Goal: Task Accomplishment & Management: Use online tool/utility

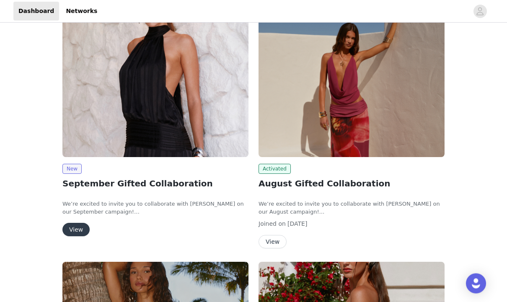
scroll to position [58, 0]
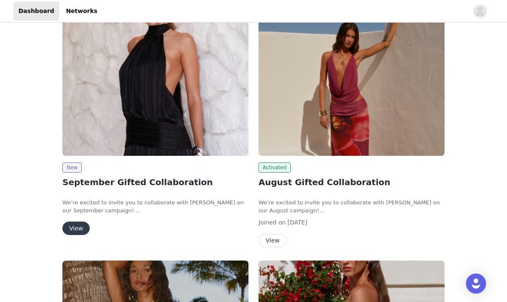
click at [81, 227] on button "View" at bounding box center [75, 228] width 27 height 13
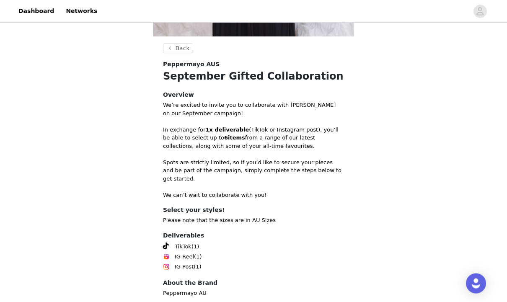
scroll to position [252, 0]
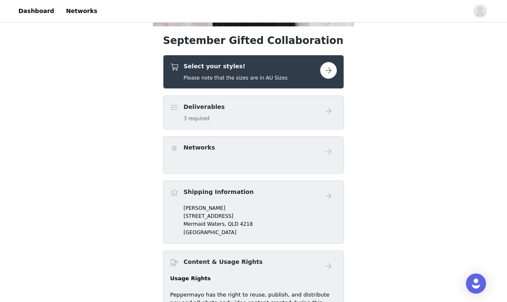
scroll to position [258, 0]
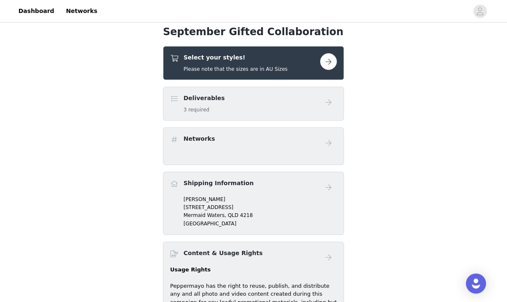
click at [319, 117] on div "Deliverables 3 required" at bounding box center [253, 104] width 181 height 34
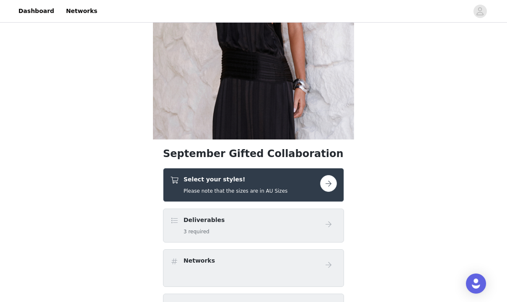
scroll to position [136, 0]
click at [332, 186] on button "button" at bounding box center [328, 183] width 17 height 17
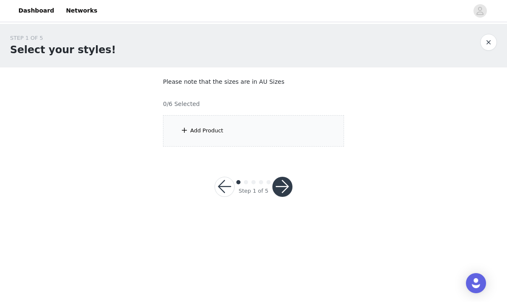
click at [304, 130] on div "Add Product" at bounding box center [253, 131] width 181 height 31
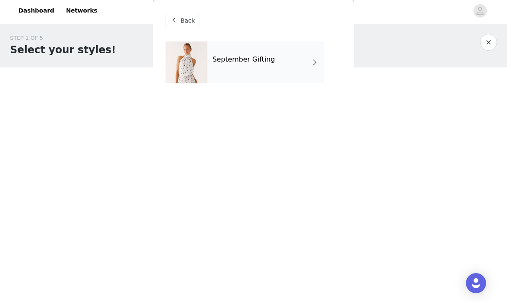
click at [320, 58] on div "September Gifting" at bounding box center [265, 63] width 116 height 42
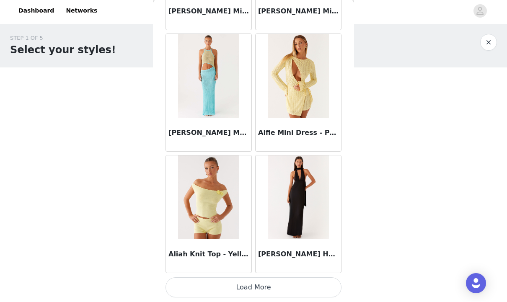
click at [302, 281] on button "Load More" at bounding box center [253, 288] width 176 height 20
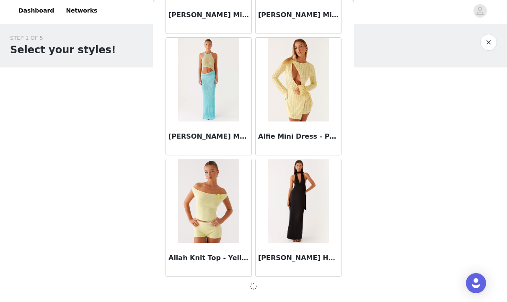
scroll to position [976, 0]
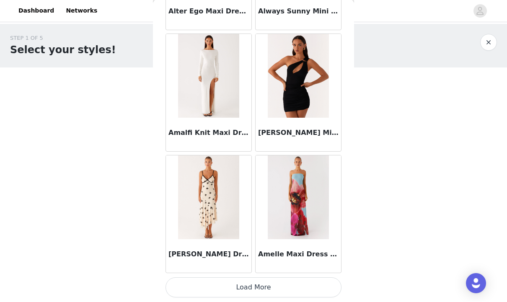
click at [265, 278] on button "Load More" at bounding box center [253, 288] width 176 height 20
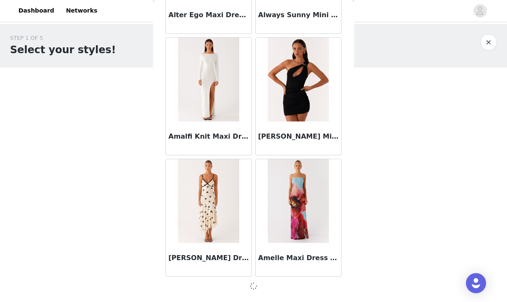
scroll to position [2190, 0]
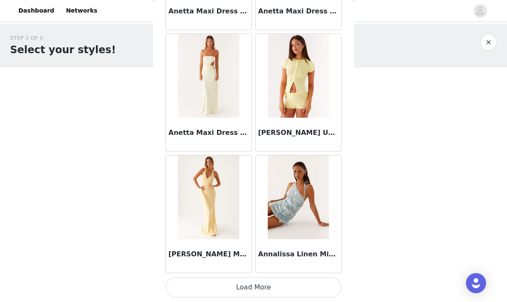
click at [302, 287] on button "Load More" at bounding box center [253, 288] width 176 height 20
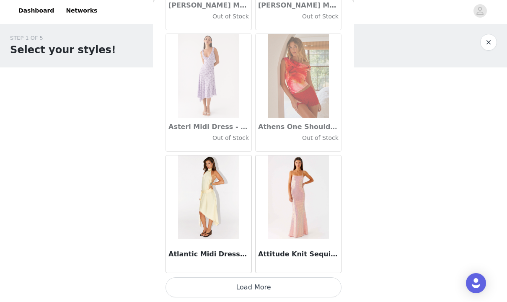
scroll to position [4623, 0]
click at [296, 285] on button "Load More" at bounding box center [253, 288] width 176 height 20
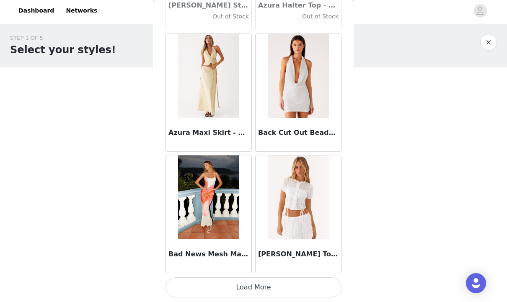
click at [266, 284] on button "Load More" at bounding box center [253, 288] width 176 height 20
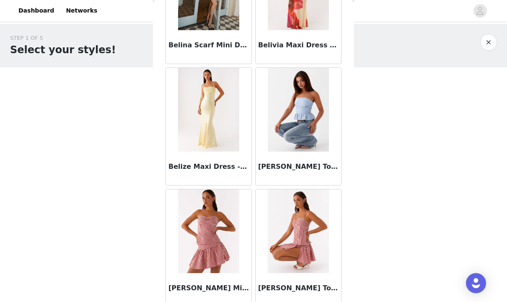
scroll to position [6174, 0]
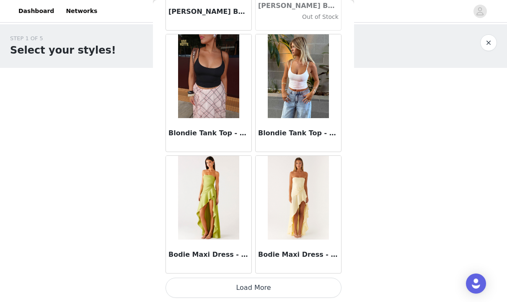
click at [238, 287] on button "Load More" at bounding box center [253, 288] width 176 height 20
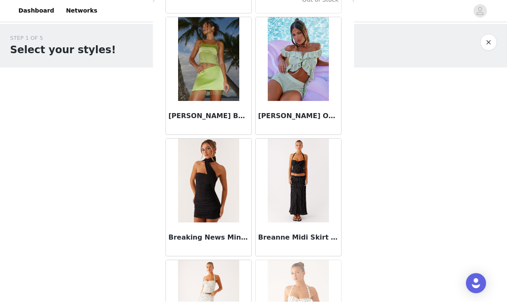
scroll to position [7436, 0]
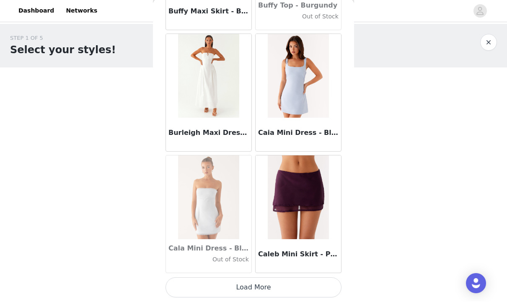
click at [263, 286] on button "Load More" at bounding box center [253, 288] width 176 height 20
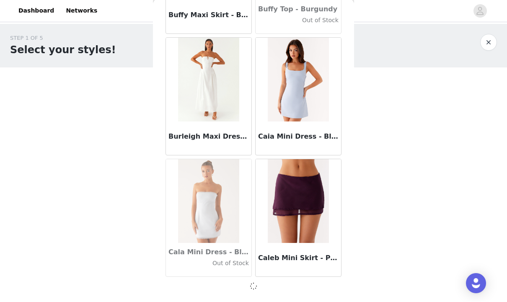
scroll to position [8262, 0]
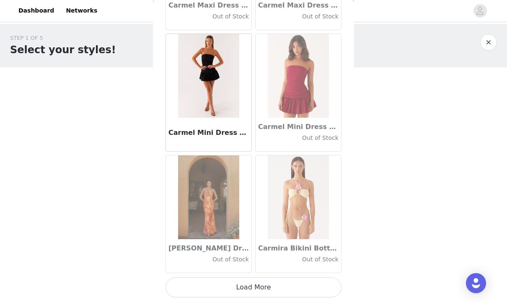
click at [261, 288] on button "Load More" at bounding box center [253, 288] width 176 height 20
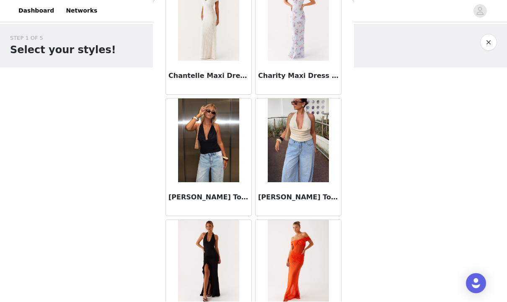
scroll to position [10632, 0]
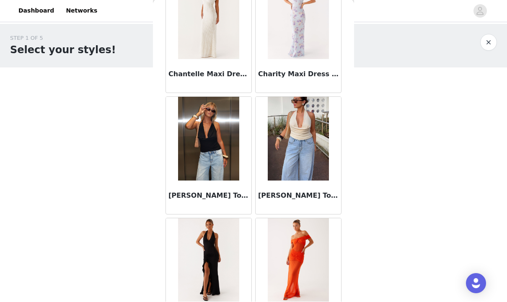
click at [233, 170] on img at bounding box center [208, 139] width 61 height 84
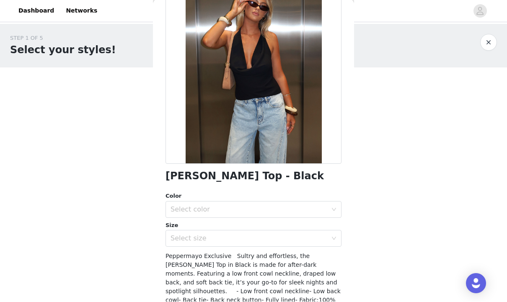
scroll to position [81, 0]
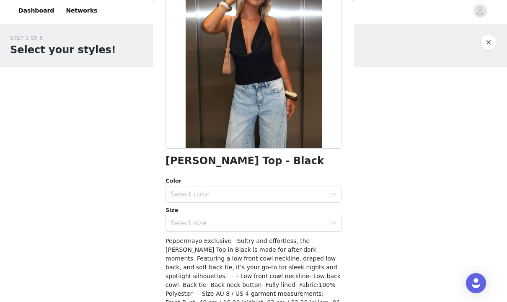
click at [308, 196] on div "Select color" at bounding box center [248, 195] width 157 height 8
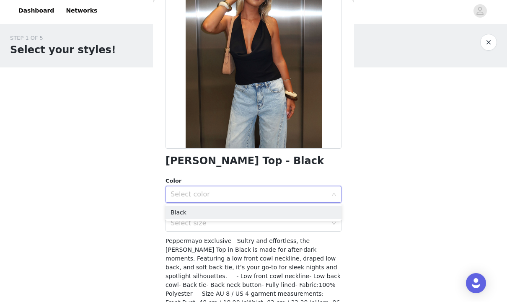
click at [270, 213] on li "Black" at bounding box center [253, 212] width 176 height 13
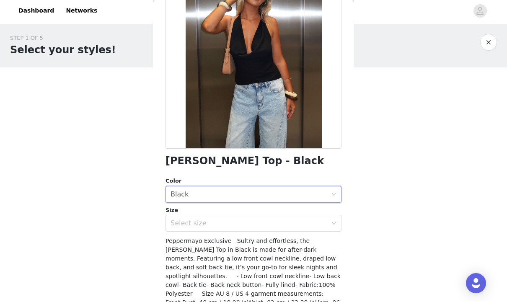
click at [259, 224] on div "Select size" at bounding box center [248, 223] width 157 height 8
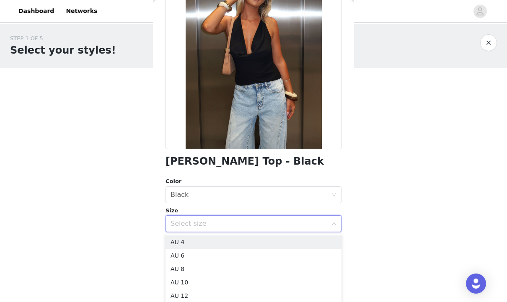
click at [214, 270] on li "AU 8" at bounding box center [253, 268] width 176 height 13
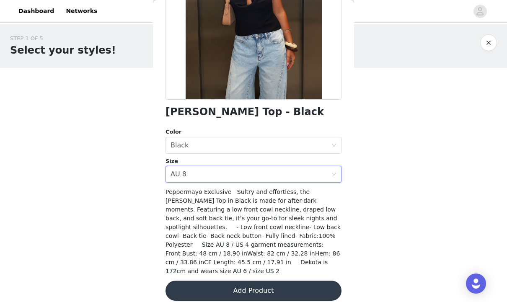
scroll to position [130, 0]
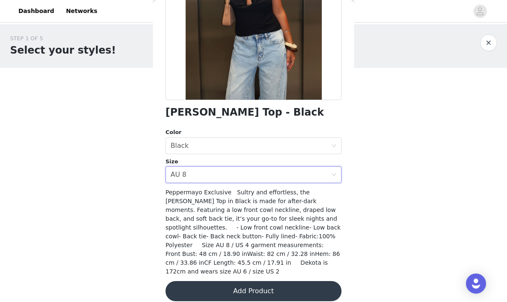
click at [223, 281] on button "Add Product" at bounding box center [253, 291] width 176 height 20
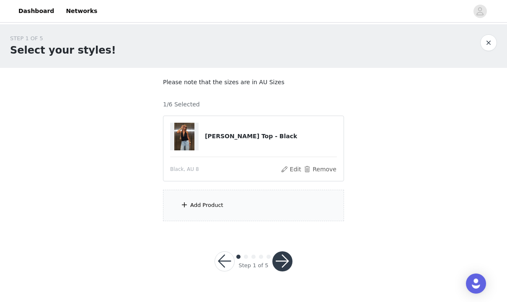
click at [261, 202] on div "Add Product" at bounding box center [253, 205] width 181 height 31
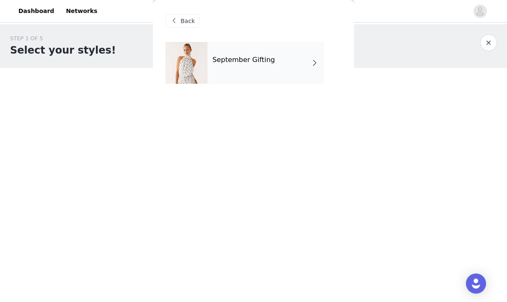
click at [312, 71] on div "September Gifting" at bounding box center [265, 63] width 116 height 42
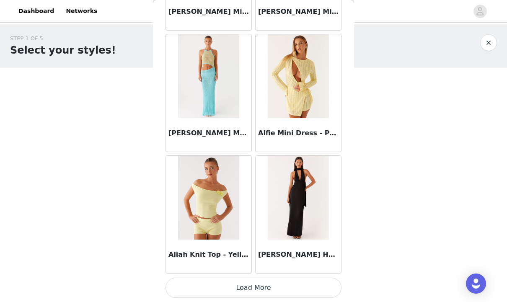
click at [283, 289] on button "Load More" at bounding box center [253, 288] width 176 height 20
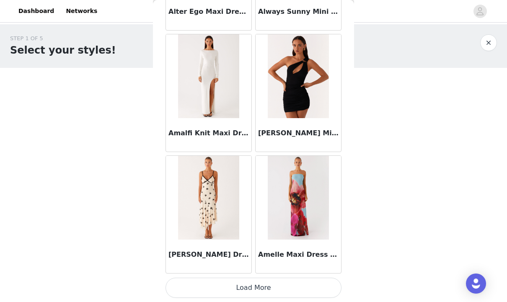
click at [297, 283] on button "Load More" at bounding box center [253, 288] width 176 height 20
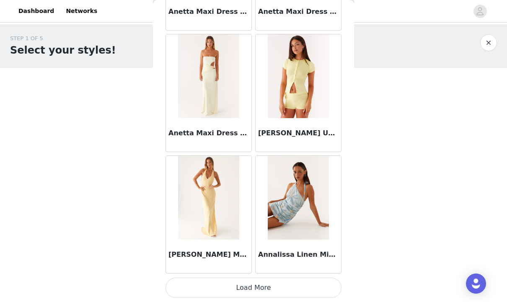
scroll to position [3408, 0]
click at [264, 297] on button "Load More" at bounding box center [253, 288] width 176 height 20
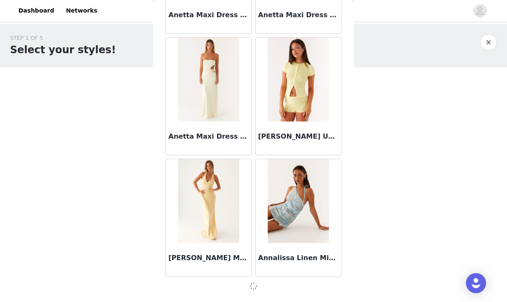
click at [264, 286] on div at bounding box center [253, 286] width 176 height 10
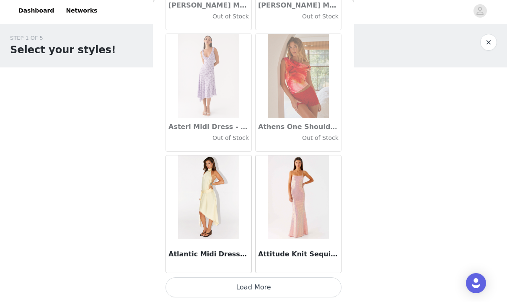
scroll to position [4623, 0]
click at [277, 288] on button "Load More" at bounding box center [253, 288] width 176 height 20
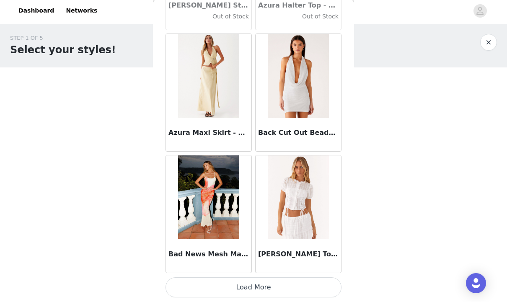
scroll to position [5837, 0]
click at [286, 289] on button "Load More" at bounding box center [253, 288] width 176 height 20
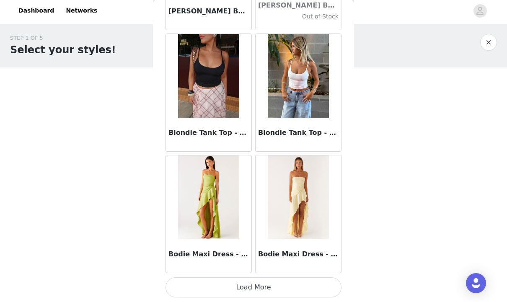
scroll to position [7051, 0]
click at [254, 283] on button "Load More" at bounding box center [253, 288] width 176 height 20
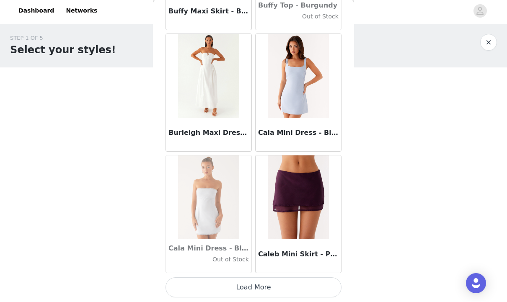
click at [257, 286] on button "Load More" at bounding box center [253, 288] width 176 height 20
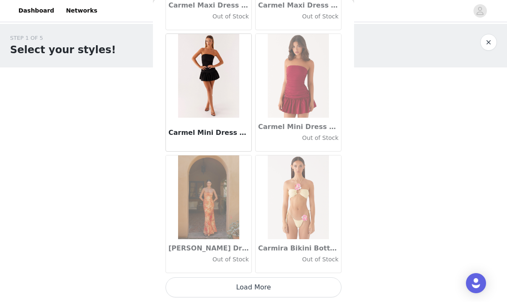
scroll to position [9480, 0]
click at [286, 283] on button "Load More" at bounding box center [253, 288] width 176 height 20
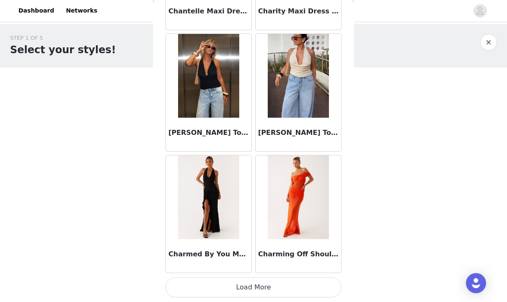
scroll to position [10694, 0]
click at [289, 65] on img at bounding box center [298, 76] width 61 height 84
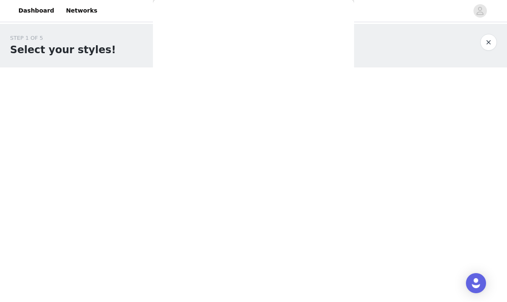
scroll to position [0, 0]
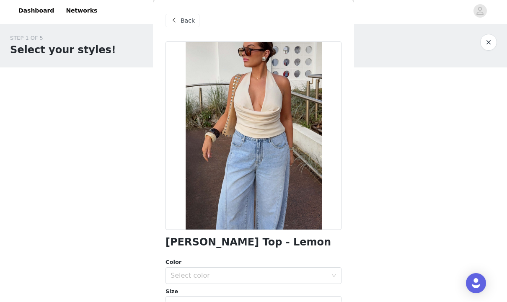
click at [229, 272] on div "Select color" at bounding box center [248, 276] width 157 height 8
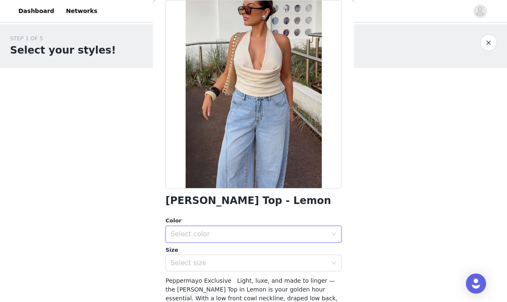
scroll to position [52, 0]
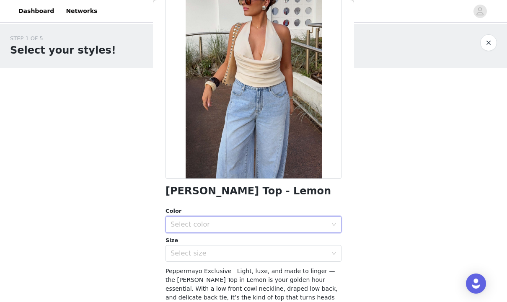
click at [228, 227] on div "Select color" at bounding box center [248, 224] width 157 height 8
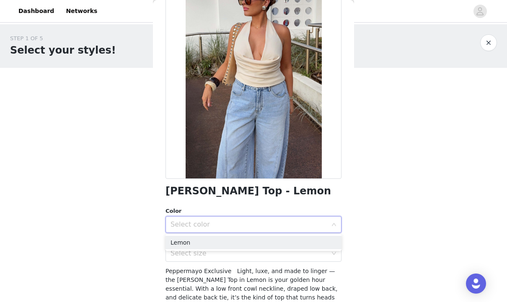
click at [213, 242] on li "Lemon" at bounding box center [253, 242] width 176 height 13
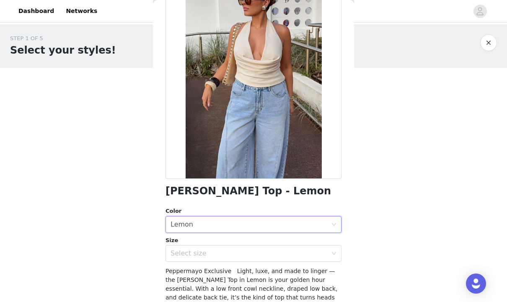
click at [274, 249] on div "Select size" at bounding box center [248, 253] width 157 height 8
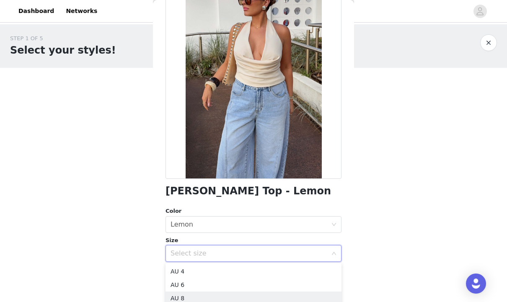
click at [188, 294] on li "AU 8" at bounding box center [253, 297] width 176 height 13
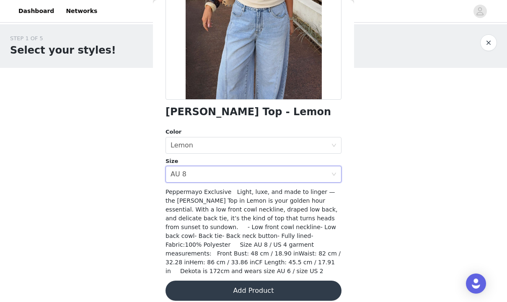
scroll to position [130, 0]
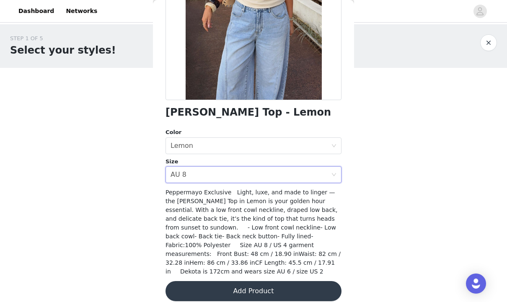
click at [226, 281] on button "Add Product" at bounding box center [253, 291] width 176 height 20
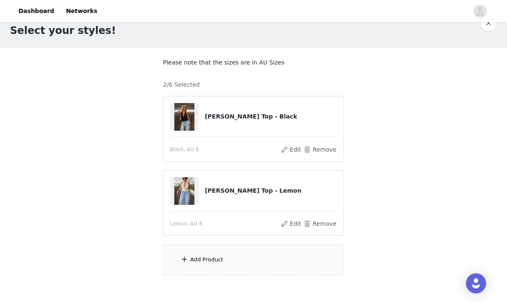
scroll to position [35, 0]
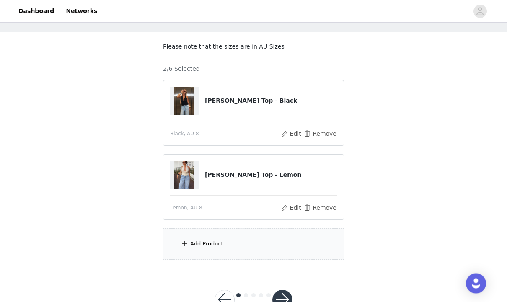
click at [219, 240] on div "Add Product" at bounding box center [206, 244] width 33 height 8
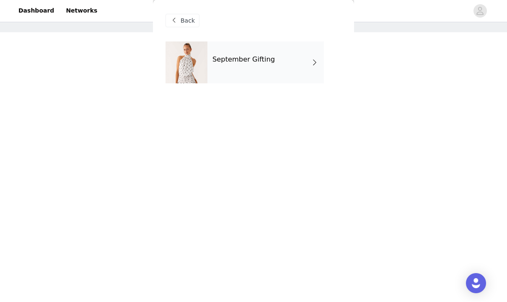
click at [230, 50] on div "September Gifting" at bounding box center [265, 63] width 116 height 42
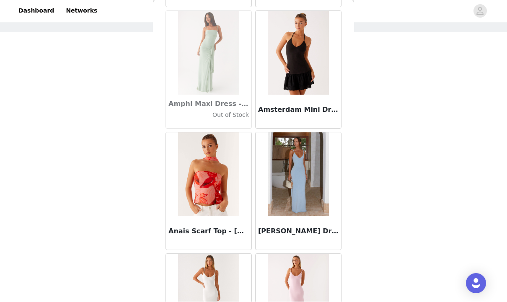
scroll to position [2582, 0]
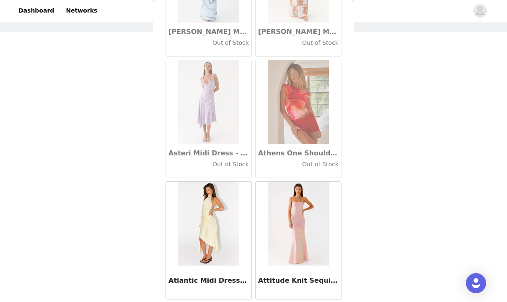
scroll to position [4594, 0]
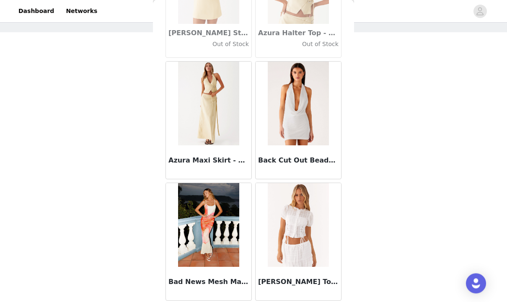
scroll to position [5809, 0]
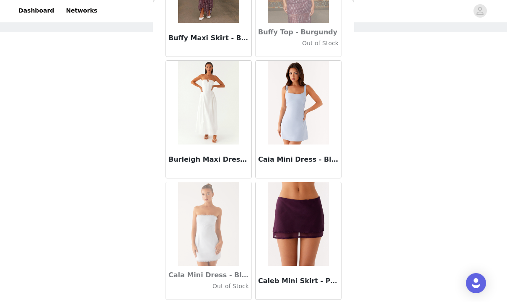
scroll to position [8238, 0]
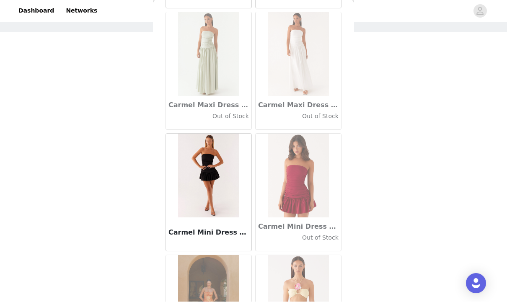
scroll to position [9452, 0]
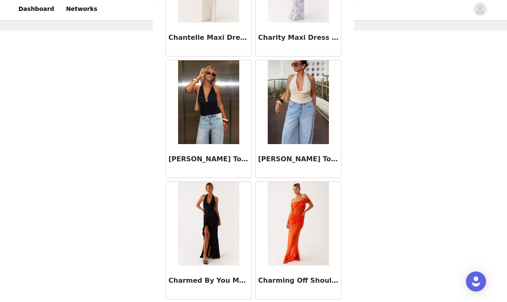
scroll to position [35, 0]
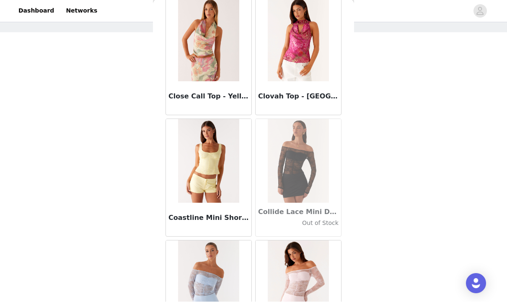
scroll to position [11703, 0]
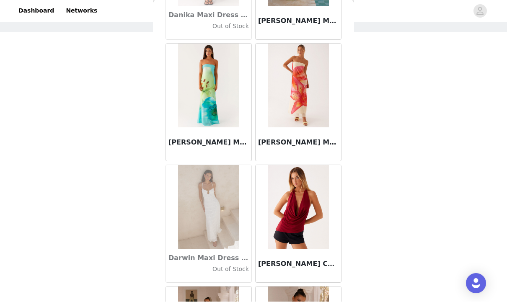
scroll to position [12992, 0]
click at [285, 205] on img at bounding box center [298, 208] width 61 height 84
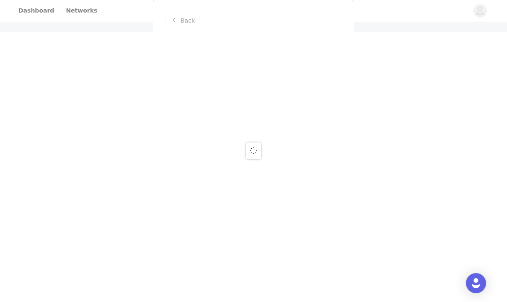
scroll to position [0, 0]
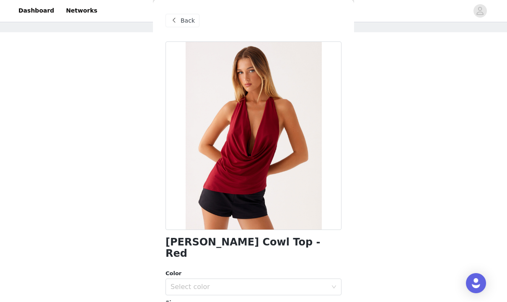
click at [211, 283] on div "Select color" at bounding box center [248, 287] width 157 height 8
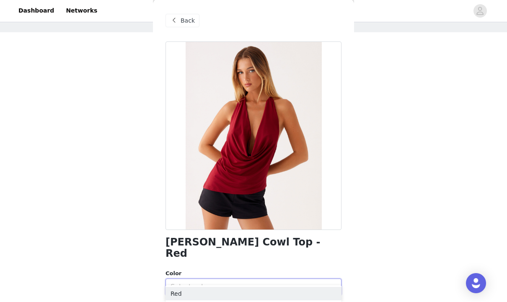
click at [197, 298] on li "Red" at bounding box center [253, 293] width 176 height 13
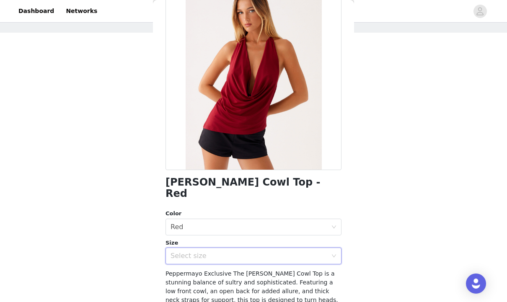
scroll to position [60, 0]
click at [191, 252] on div "Select size" at bounding box center [248, 256] width 157 height 8
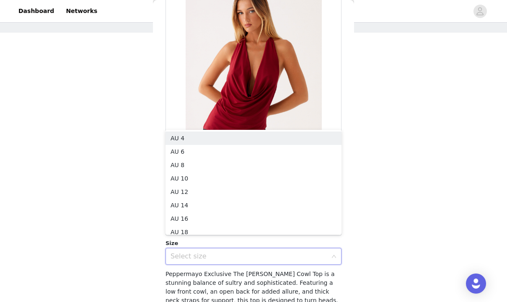
click at [175, 165] on li "AU 8" at bounding box center [253, 164] width 176 height 13
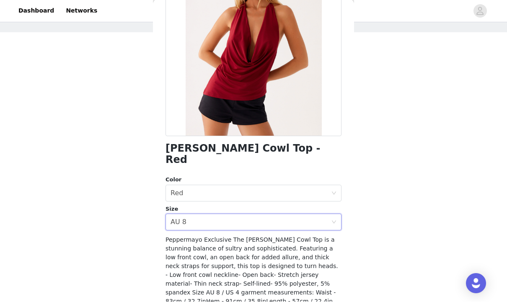
scroll to position [93, 0]
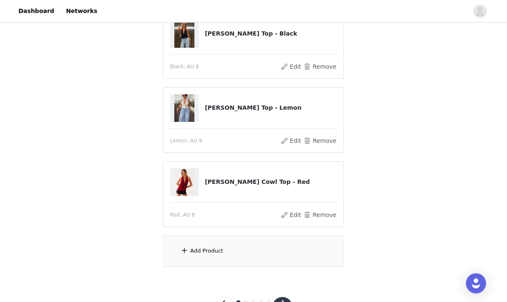
click at [215, 251] on div "Add Product" at bounding box center [206, 251] width 33 height 8
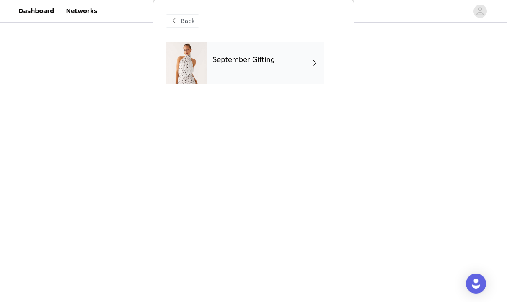
click at [286, 46] on div "September Gifting" at bounding box center [265, 63] width 116 height 42
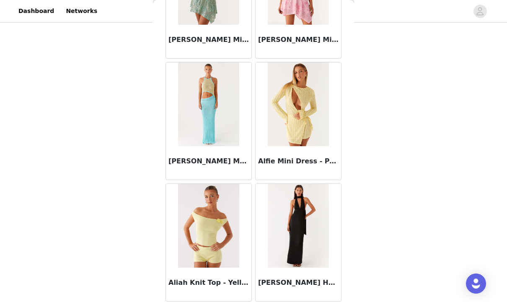
scroll to position [951, 0]
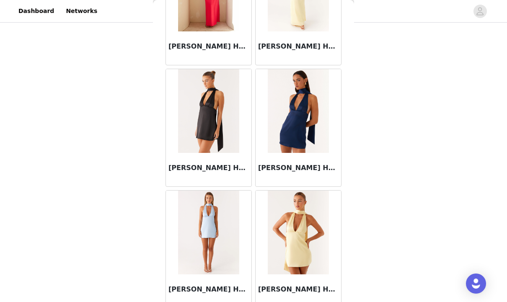
scroll to position [1314, 0]
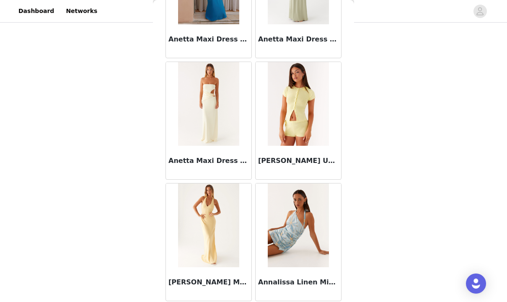
scroll to position [3380, 0]
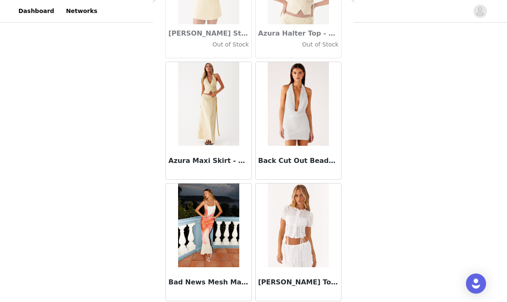
scroll to position [5809, 0]
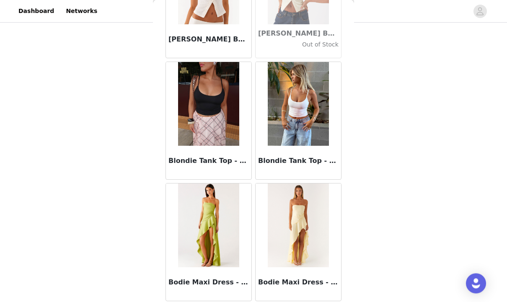
scroll to position [109, 0]
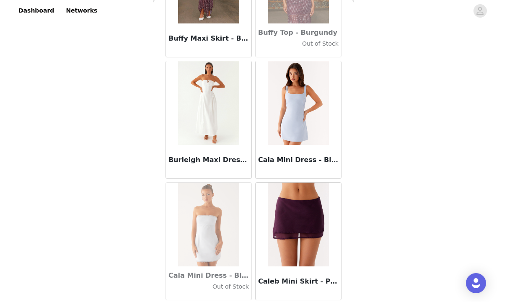
scroll to position [8238, 0]
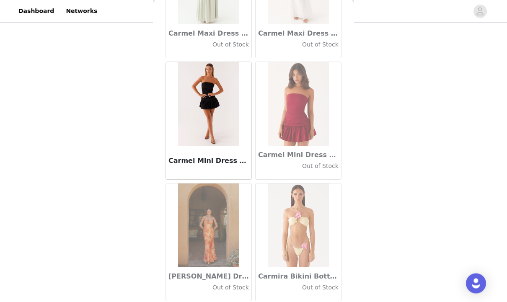
scroll to position [109, 0]
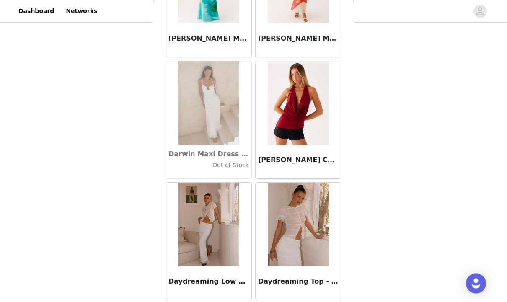
scroll to position [13095, 0]
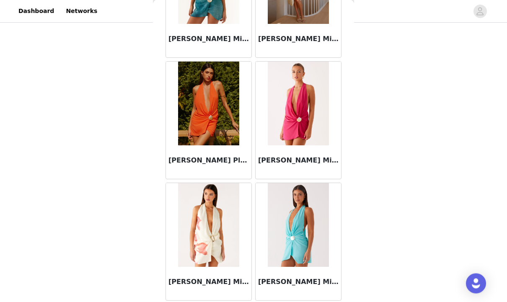
scroll to position [15524, 0]
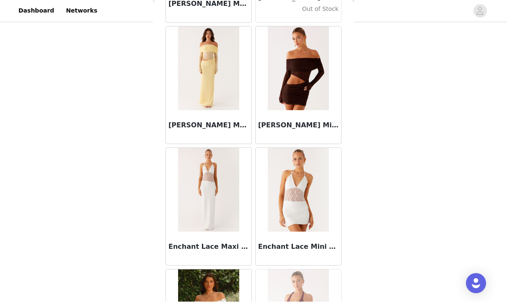
scroll to position [16552, 0]
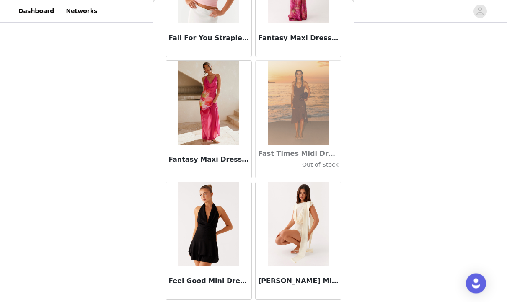
scroll to position [17953, 0]
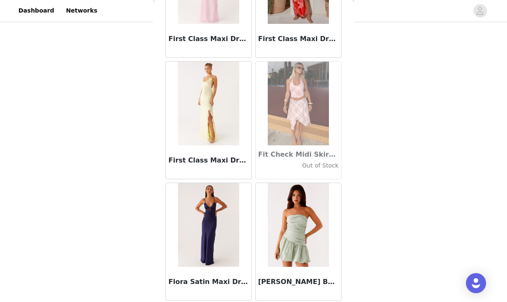
scroll to position [19167, 0]
click at [189, 301] on article "Flora Satin Maxi Dress - Navy" at bounding box center [208, 242] width 86 height 118
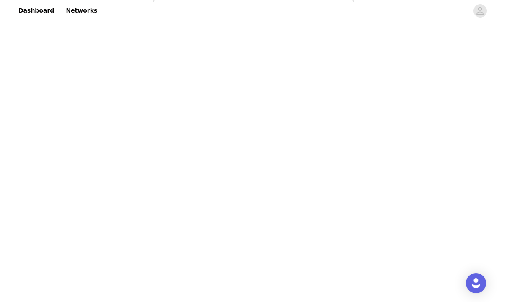
scroll to position [0, 0]
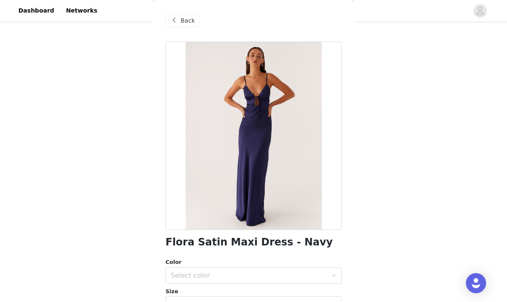
click at [178, 21] on span at bounding box center [174, 21] width 10 height 10
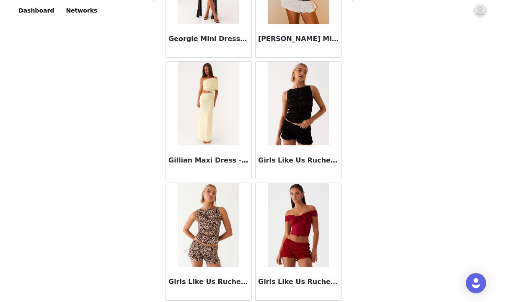
scroll to position [20381, 0]
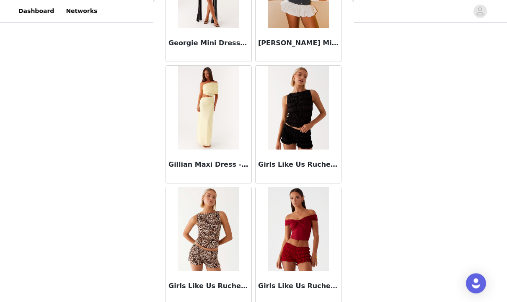
scroll to position [109, 0]
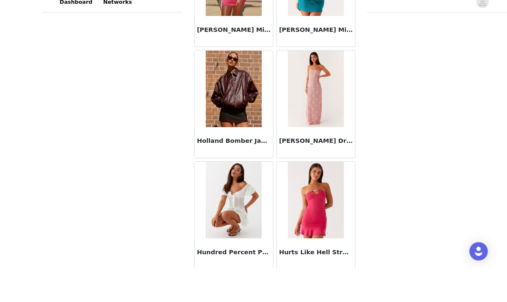
scroll to position [96, 0]
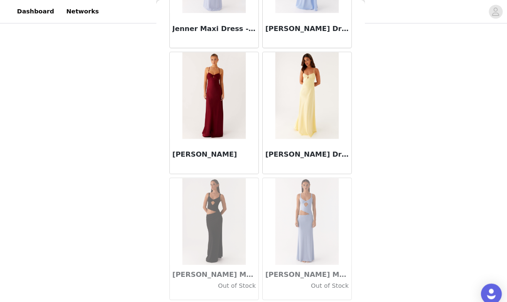
scroll to position [24036, 0]
click at [248, 301] on button "Load More" at bounding box center [253, 304] width 176 height 20
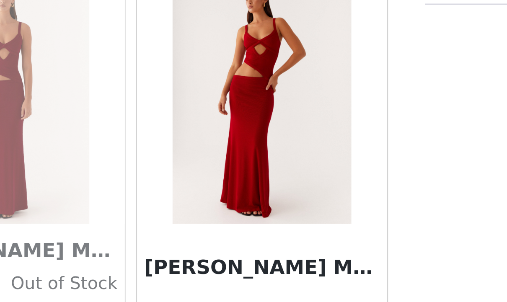
scroll to position [76, 0]
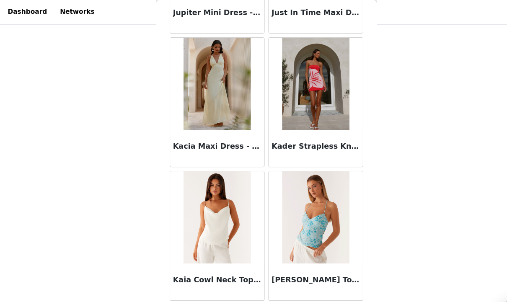
click at [253, 285] on button "Load More" at bounding box center [253, 288] width 176 height 20
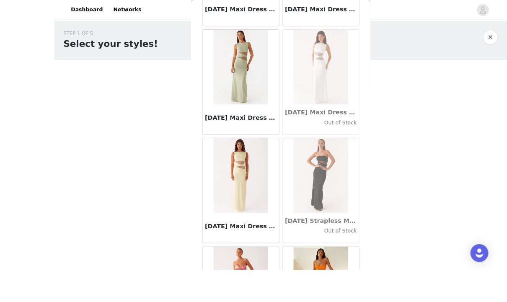
scroll to position [15, 0]
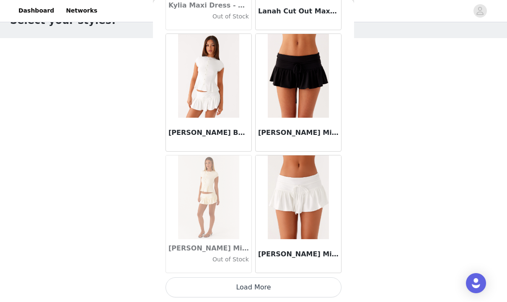
scroll to position [30, 0]
click at [275, 288] on button "Load More" at bounding box center [253, 288] width 176 height 20
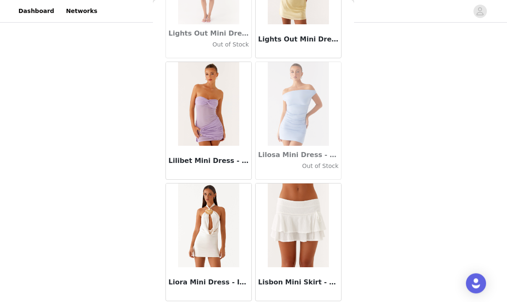
scroll to position [109, 0]
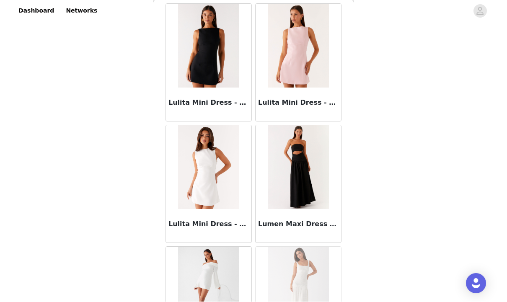
scroll to position [30422, 0]
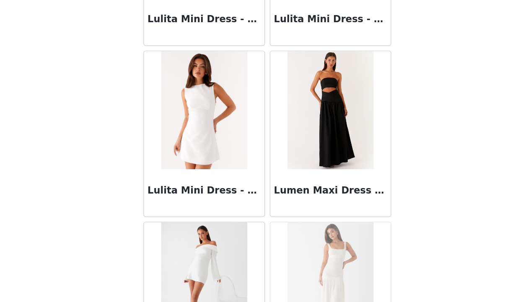
click at [268, 101] on img at bounding box center [298, 143] width 61 height 84
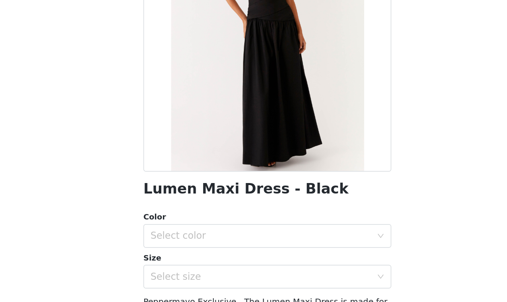
scroll to position [45, 0]
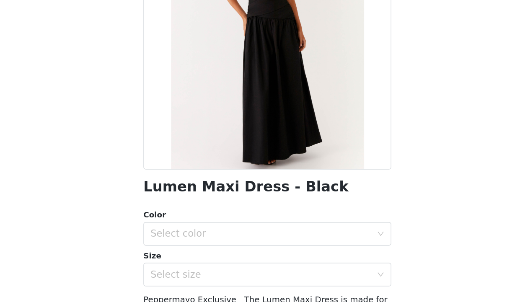
click at [273, 222] on div "Select color" at bounding box center [253, 230] width 176 height 17
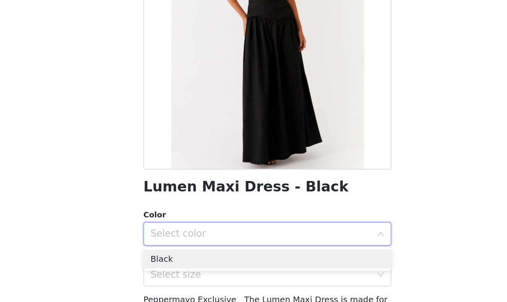
click at [214, 242] on li "Black" at bounding box center [253, 248] width 176 height 13
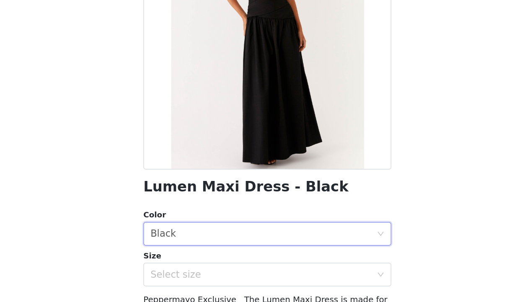
click at [243, 255] on div "Select size" at bounding box center [248, 259] width 157 height 8
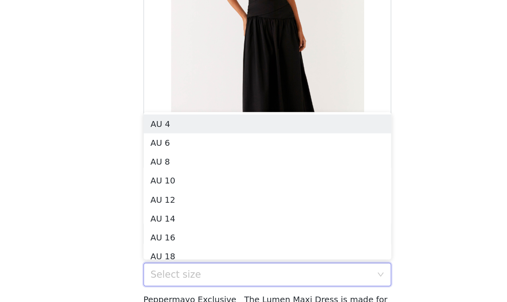
click at [309, 137] on div "STEP 1 OF 5 Select your styles! Please note that the sizes are in AU Sizes 3/6 …" at bounding box center [253, 92] width 507 height 355
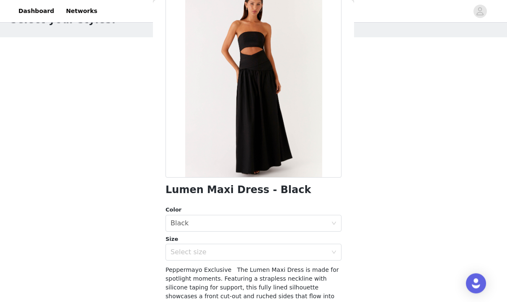
scroll to position [31, 0]
click at [224, 245] on div "Select size" at bounding box center [250, 253] width 160 height 16
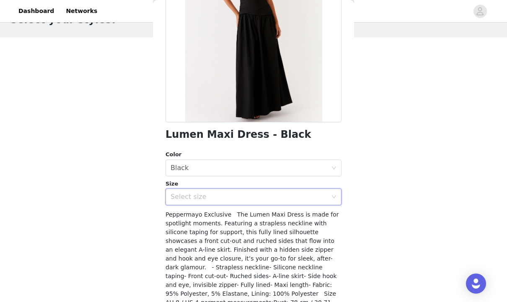
scroll to position [108, 0]
click at [332, 198] on icon "icon: down" at bounding box center [333, 197] width 5 height 5
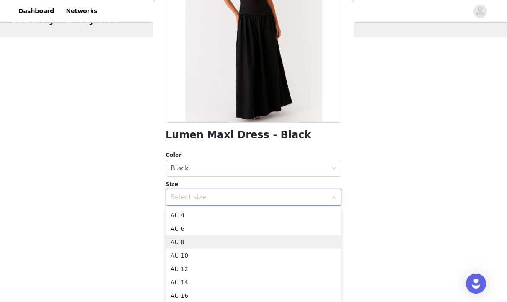
click at [207, 245] on li "AU 8" at bounding box center [253, 241] width 176 height 13
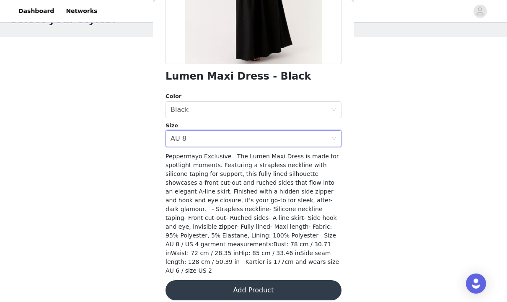
scroll to position [165, 0]
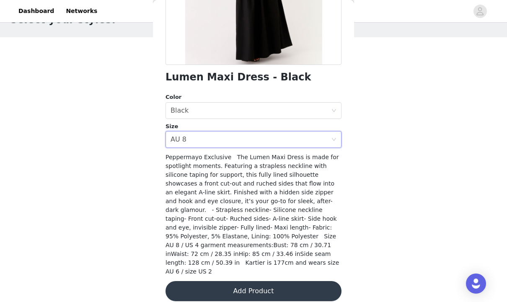
click at [281, 281] on button "Add Product" at bounding box center [253, 291] width 176 height 20
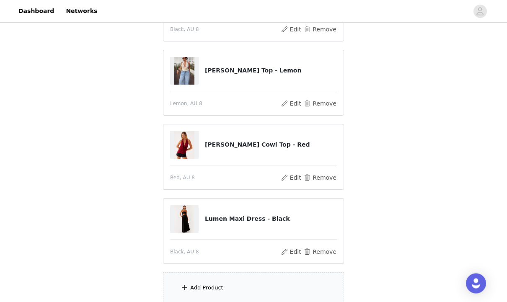
scroll to position [183, 0]
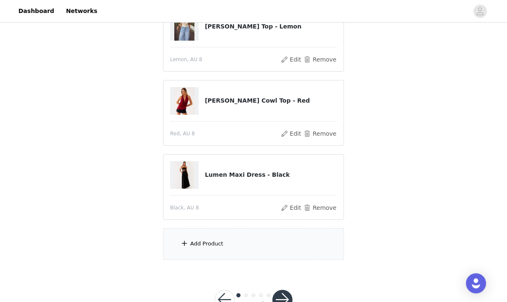
click at [246, 250] on div "Add Product" at bounding box center [253, 244] width 181 height 31
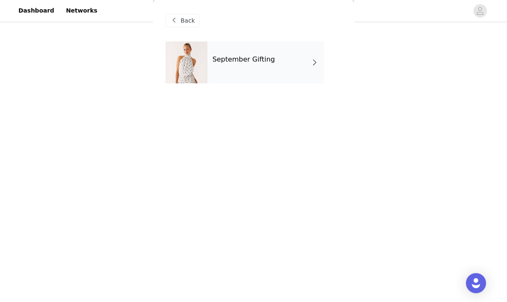
click at [190, 26] on div "Back" at bounding box center [182, 20] width 34 height 13
click at [187, 17] on span "Back" at bounding box center [187, 21] width 14 height 9
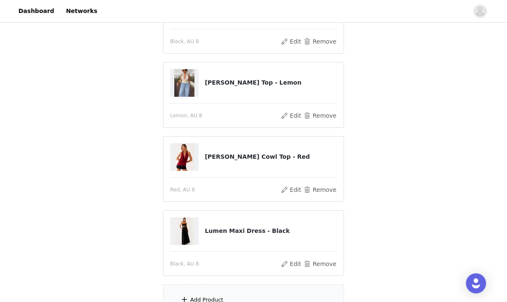
scroll to position [116, 0]
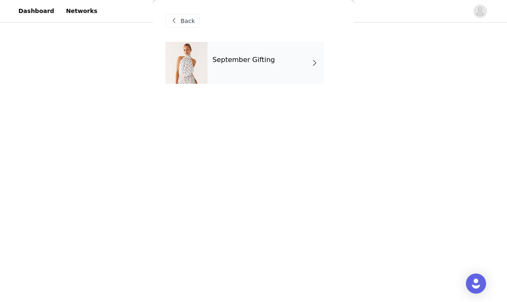
click at [293, 63] on div "September Gifting" at bounding box center [265, 63] width 116 height 42
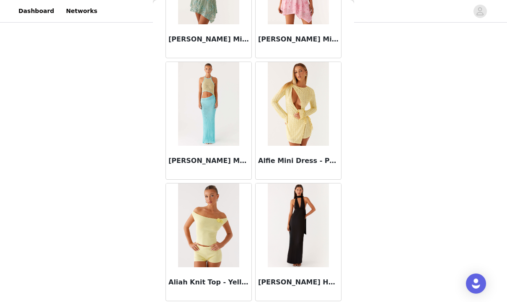
scroll to position [951, 0]
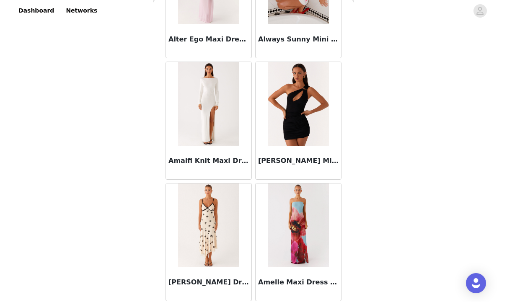
scroll to position [2166, 0]
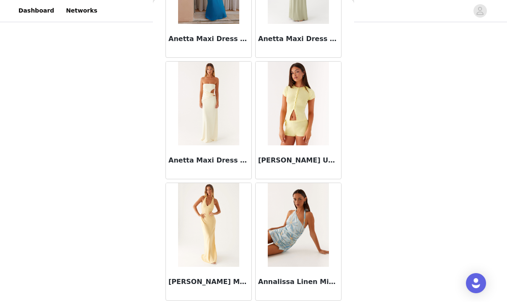
scroll to position [3380, 0]
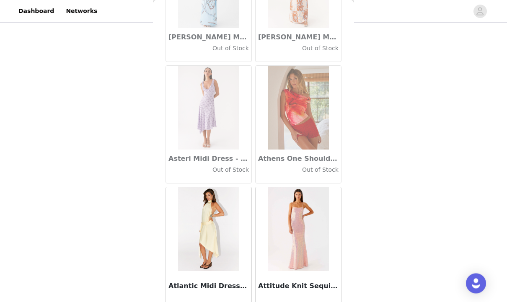
scroll to position [183, 0]
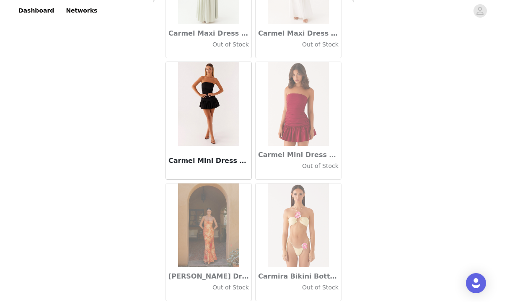
scroll to position [9452, 0]
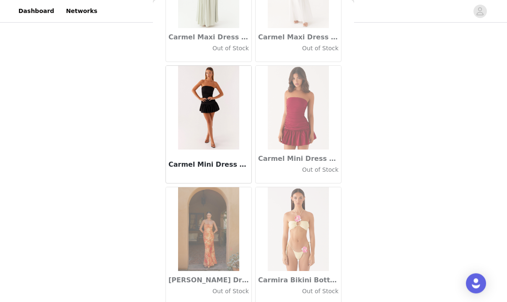
scroll to position [183, 0]
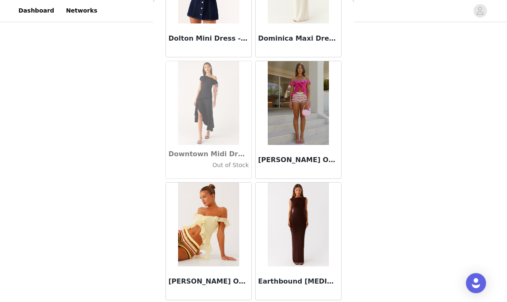
scroll to position [14309, 0]
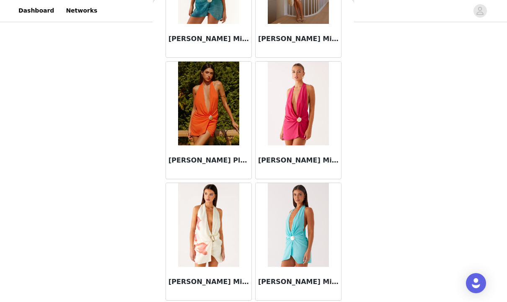
scroll to position [15520, 0]
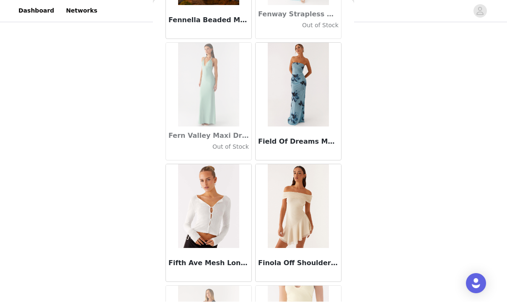
scroll to position [18337, 0]
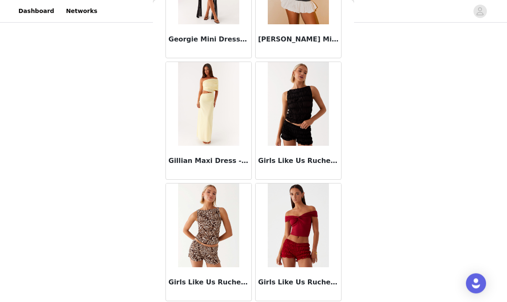
scroll to position [183, 0]
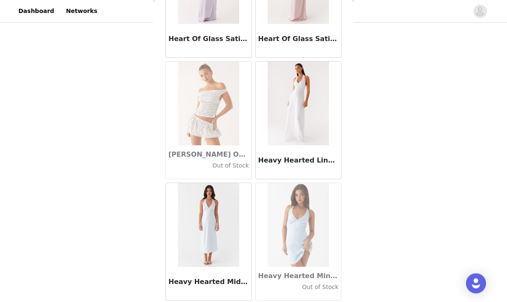
scroll to position [21596, 0]
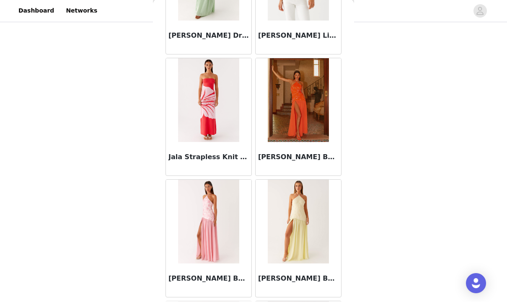
scroll to position [23543, 0]
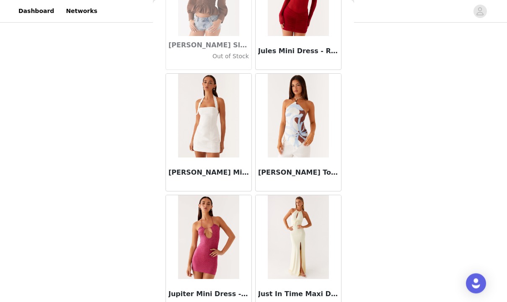
scroll to position [183, 0]
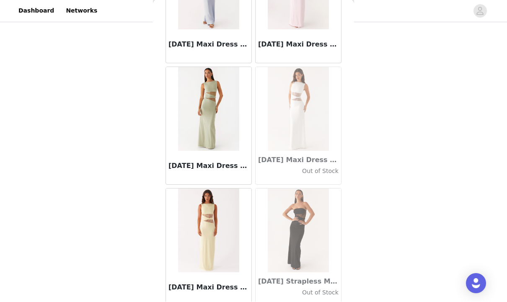
scroll to position [26092, 0]
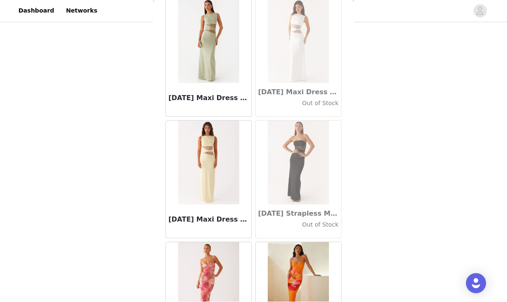
scroll to position [26151, 0]
click at [229, 70] on img at bounding box center [208, 42] width 61 height 84
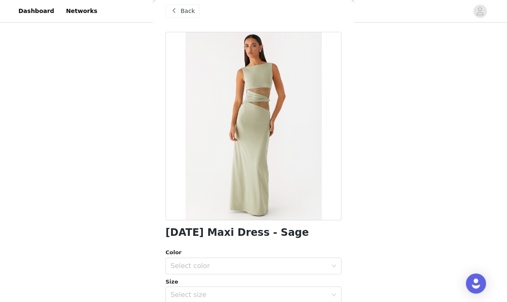
scroll to position [10, 0]
click at [183, 17] on div "Back" at bounding box center [182, 11] width 34 height 13
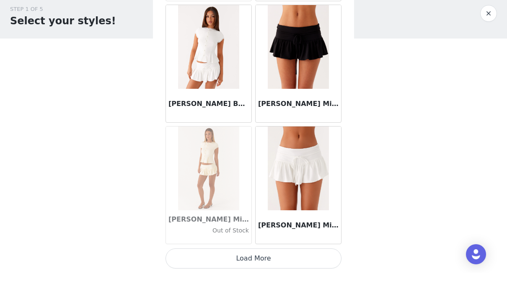
scroll to position [27695, 0]
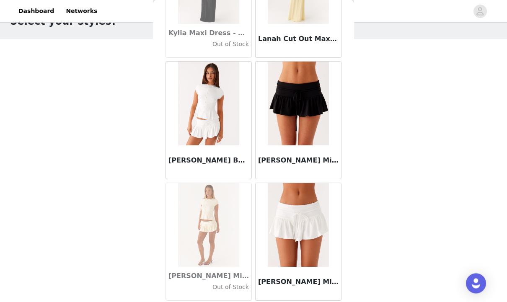
scroll to position [52, 0]
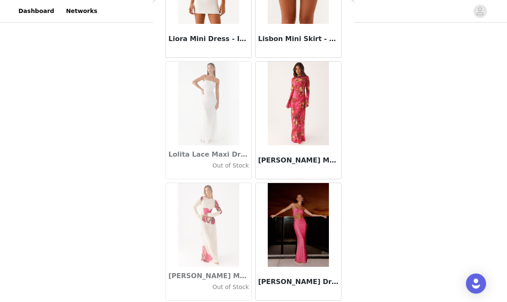
scroll to position [29137, 0]
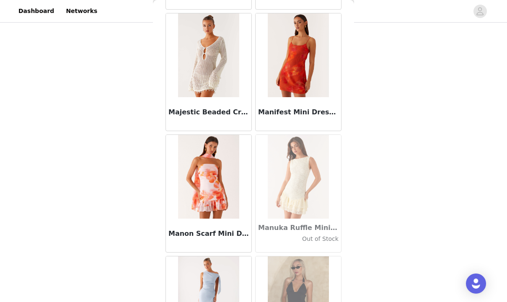
scroll to position [31604, 0]
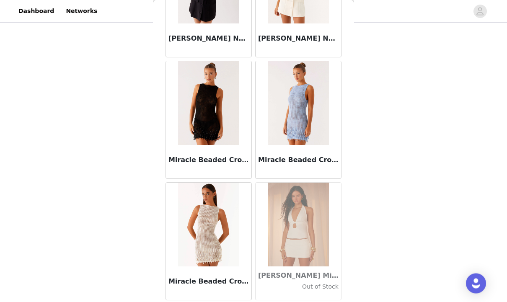
scroll to position [33739, 0]
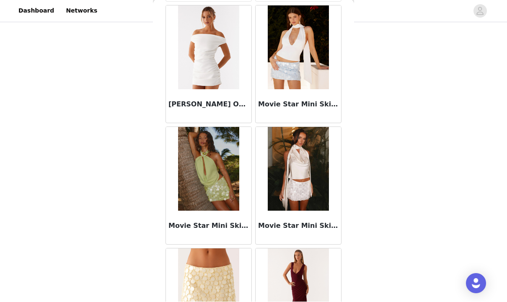
scroll to position [34767, 0]
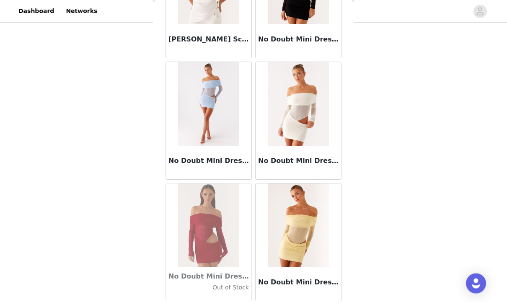
scroll to position [183, 0]
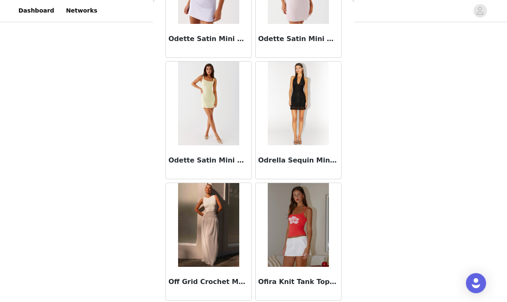
scroll to position [37382, 0]
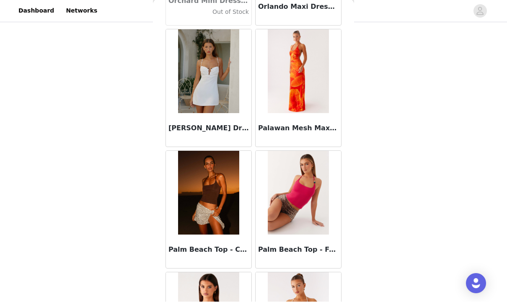
scroll to position [38023, 0]
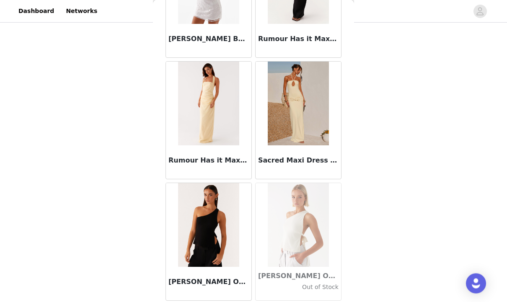
scroll to position [42240, 0]
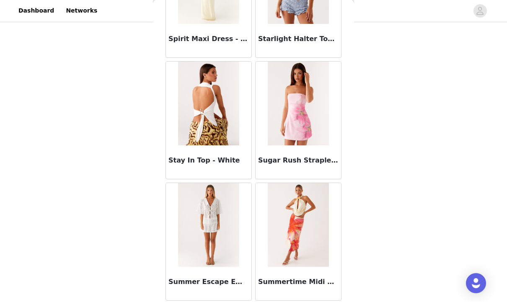
scroll to position [45883, 0]
click at [448, 301] on div "STEP 1 OF 5 Select your styles! Please note that the sizes are in AU Sizes 4/6 …" at bounding box center [253, 86] width 507 height 490
click at [445, 301] on div "STEP 1 OF 5 Select your styles! Please note that the sizes are in AU Sizes 4/6 …" at bounding box center [253, 86] width 507 height 490
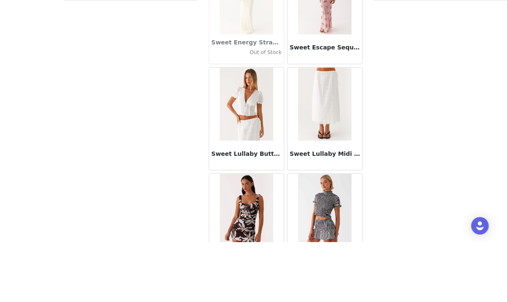
scroll to position [180, 0]
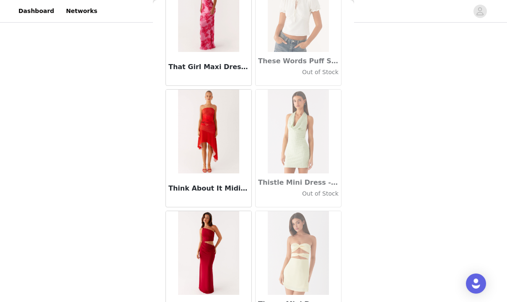
scroll to position [47800, 0]
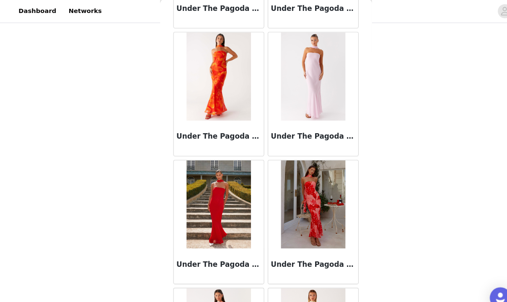
scroll to position [199, 0]
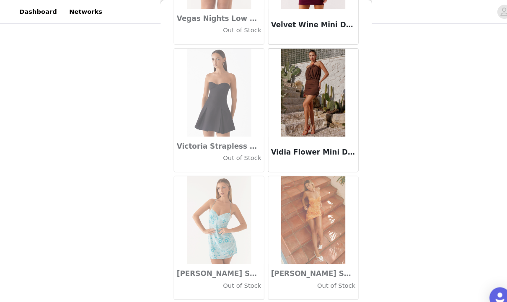
click at [276, 299] on button "Load More" at bounding box center [253, 300] width 176 height 20
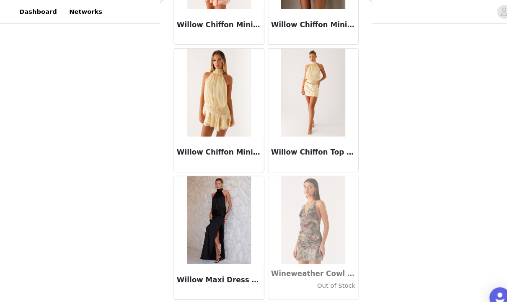
click at [271, 297] on button "Load More" at bounding box center [253, 300] width 176 height 20
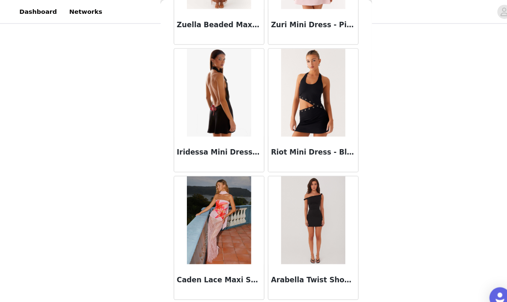
click at [240, 298] on button "Load More" at bounding box center [253, 300] width 176 height 20
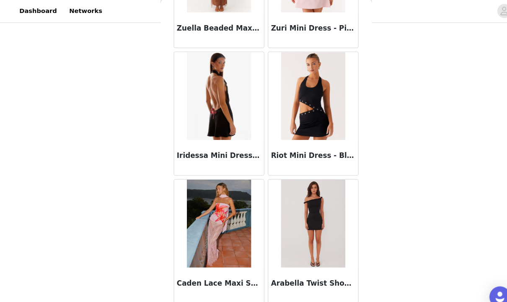
scroll to position [199, 0]
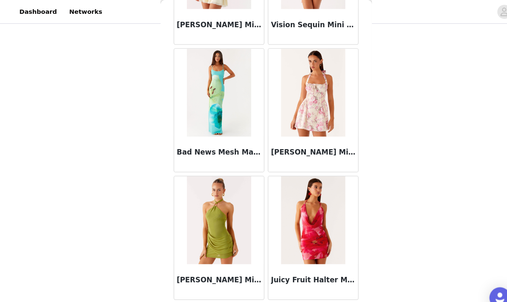
click at [293, 299] on button "Load More" at bounding box center [253, 300] width 176 height 20
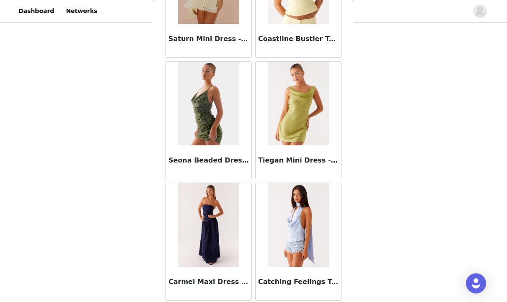
scroll to position [54383, 0]
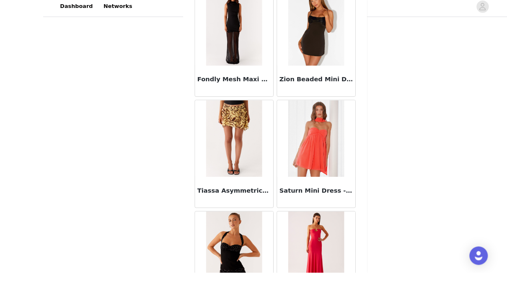
scroll to position [169, 0]
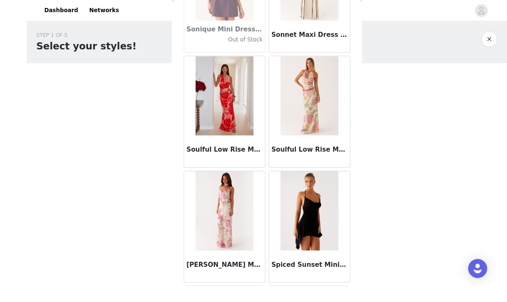
scroll to position [5, 0]
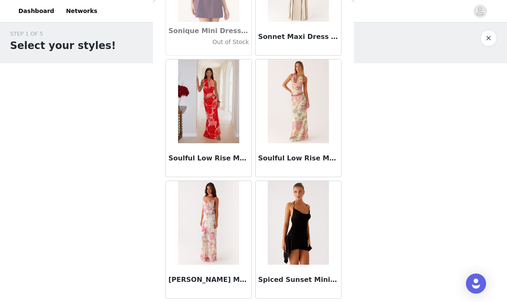
click at [234, 125] on img at bounding box center [208, 101] width 61 height 84
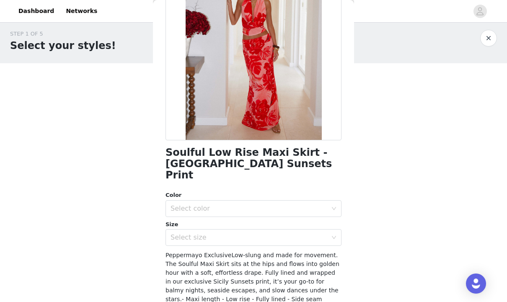
scroll to position [86, 0]
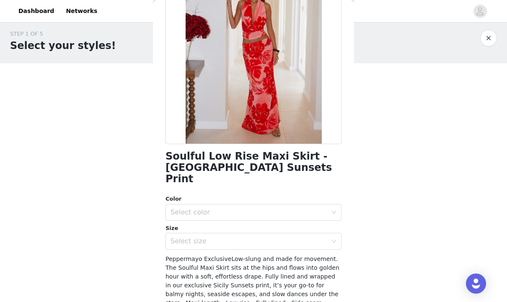
click at [340, 233] on div "Select size" at bounding box center [253, 241] width 176 height 17
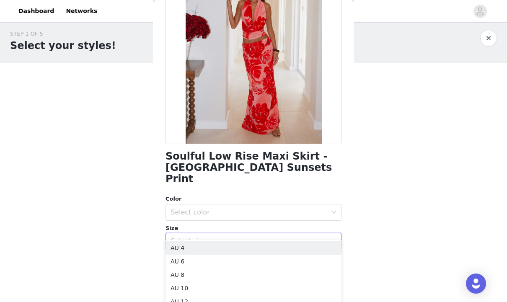
click at [245, 262] on li "AU 6" at bounding box center [253, 261] width 176 height 13
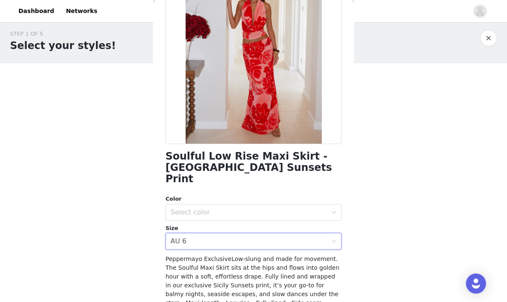
click at [340, 207] on div "Select color" at bounding box center [253, 212] width 176 height 17
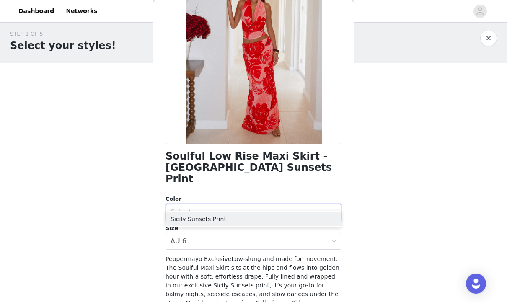
click at [289, 221] on li "Sicily Sunsets Print" at bounding box center [253, 218] width 176 height 13
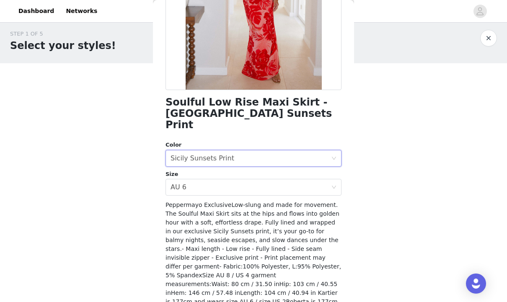
scroll to position [140, 0]
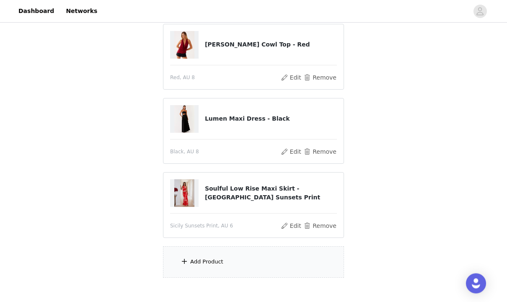
scroll to position [256, 0]
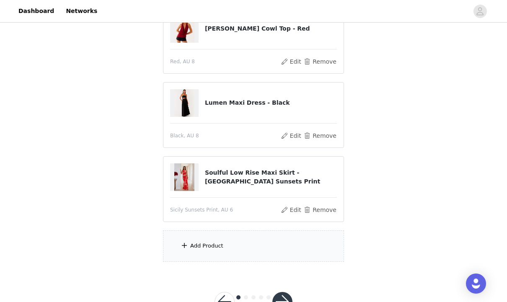
click at [257, 246] on div "Add Product" at bounding box center [253, 245] width 181 height 31
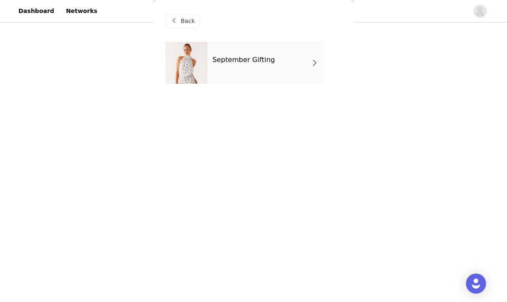
click at [314, 71] on div "September Gifting" at bounding box center [265, 63] width 116 height 42
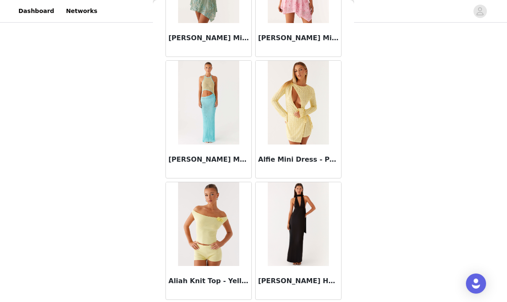
scroll to position [951, 0]
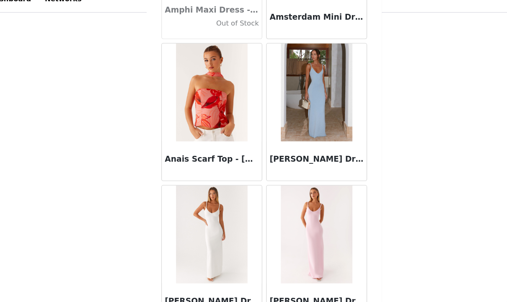
scroll to position [2665, 0]
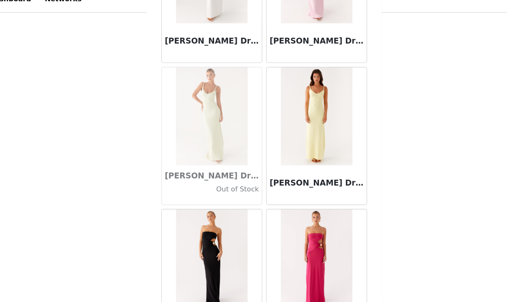
click at [379, 278] on div "STEP 1 OF 5 Select your styles! Please note that the sizes are in AU Sizes 5/6 …" at bounding box center [253, 49] width 507 height 564
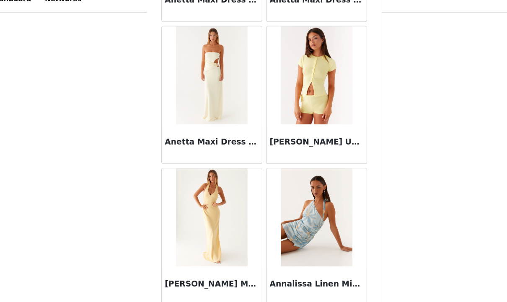
scroll to position [3404, 0]
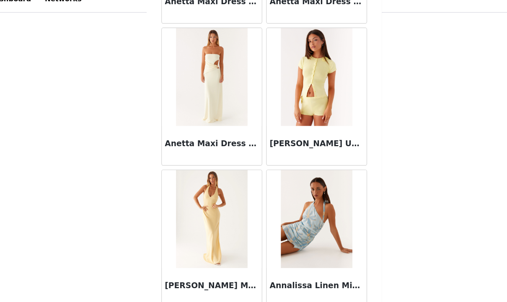
click at [200, 279] on button "Load More" at bounding box center [253, 289] width 176 height 20
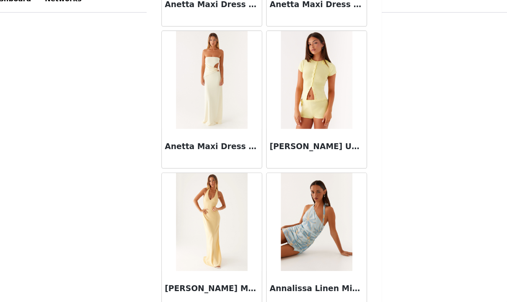
scroll to position [286, 0]
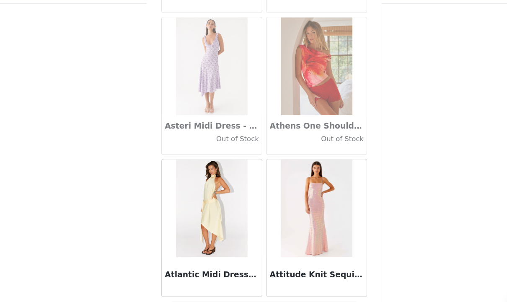
click at [252, 278] on button "Load More" at bounding box center [253, 288] width 176 height 20
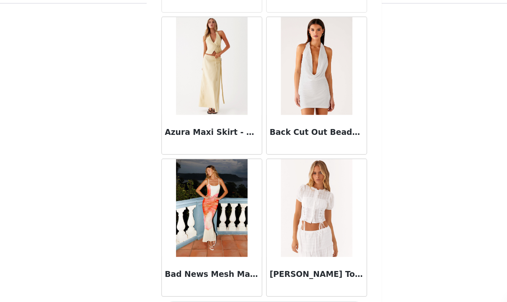
click at [256, 278] on button "Load More" at bounding box center [253, 288] width 176 height 20
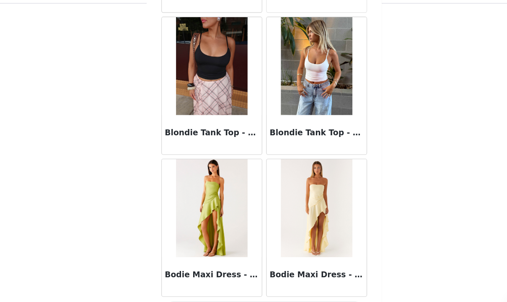
click at [226, 278] on button "Load More" at bounding box center [253, 288] width 176 height 20
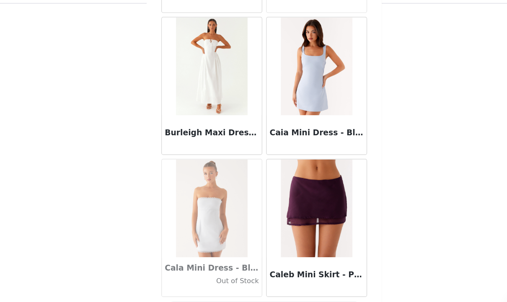
click at [212, 278] on button "Load More" at bounding box center [253, 288] width 176 height 20
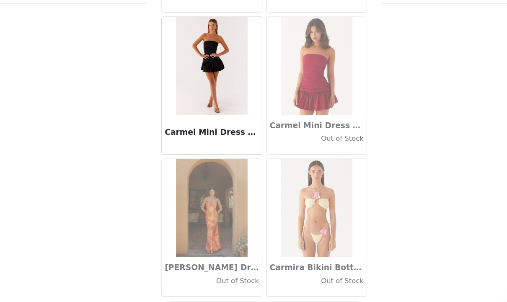
click at [217, 278] on button "Load More" at bounding box center [253, 288] width 176 height 20
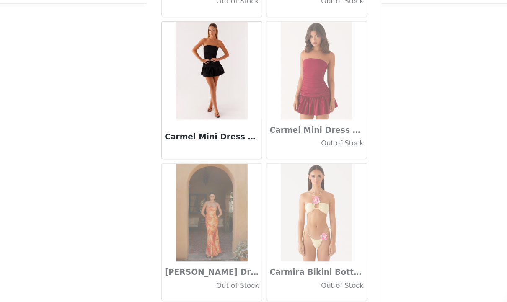
scroll to position [9476, 0]
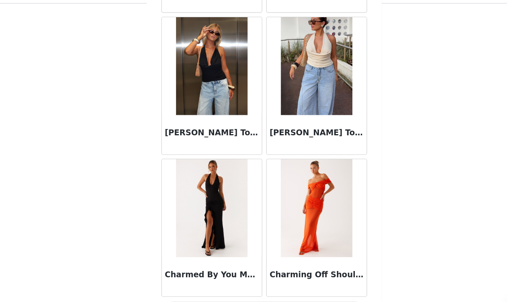
click at [229, 278] on button "Load More" at bounding box center [253, 288] width 176 height 20
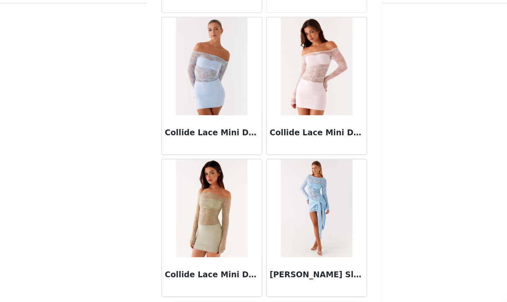
scroll to position [11909, 0]
click at [245, 278] on button "Load More" at bounding box center [253, 288] width 176 height 20
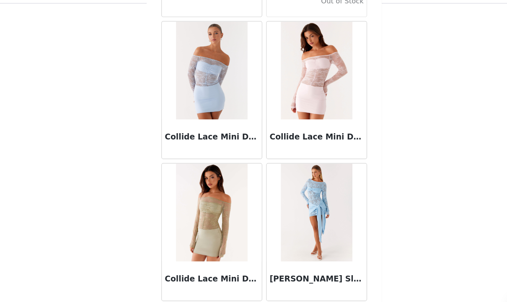
scroll to position [11905, 0]
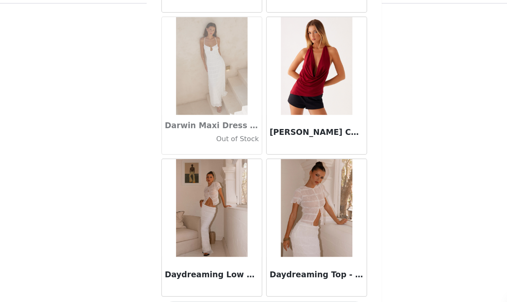
click at [265, 278] on button "Load More" at bounding box center [253, 288] width 176 height 20
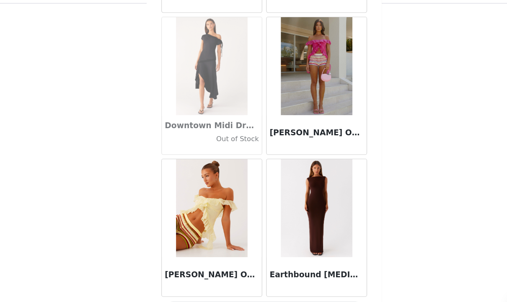
click at [273, 278] on button "Load More" at bounding box center [253, 288] width 176 height 20
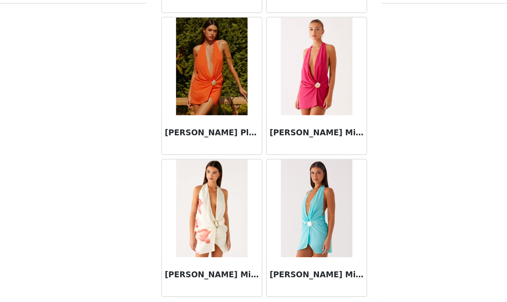
scroll to position [15552, 0]
click at [254, 278] on button "Load More" at bounding box center [253, 288] width 176 height 20
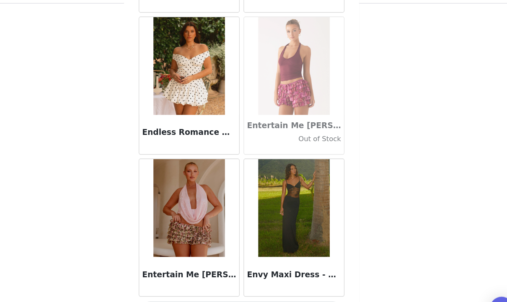
scroll to position [16766, 0]
click at [216, 278] on button "Load More" at bounding box center [253, 288] width 176 height 20
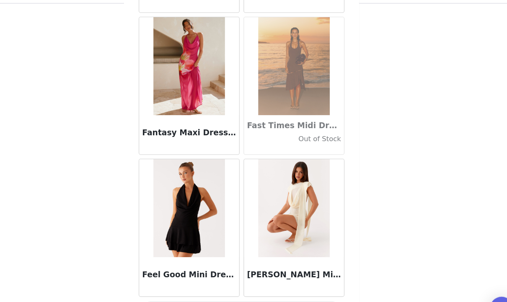
click at [247, 278] on button "Load More" at bounding box center [253, 288] width 176 height 20
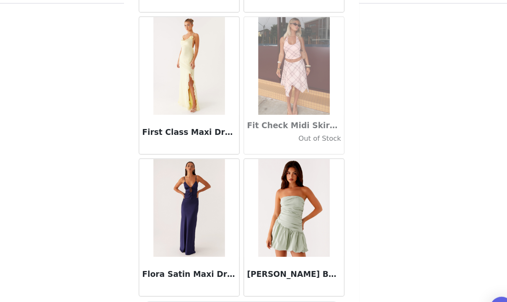
click at [255, 278] on button "Load More" at bounding box center [253, 288] width 176 height 20
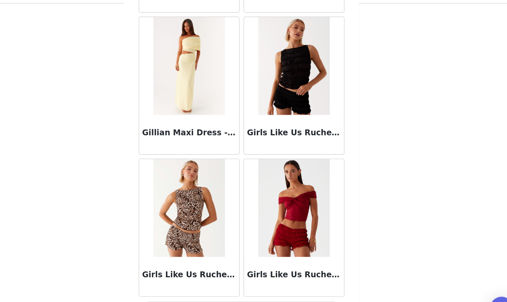
click at [253, 278] on button "Load More" at bounding box center [253, 288] width 176 height 20
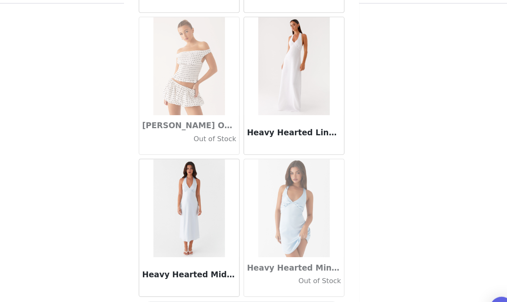
click at [253, 278] on button "Load More" at bounding box center [253, 288] width 176 height 20
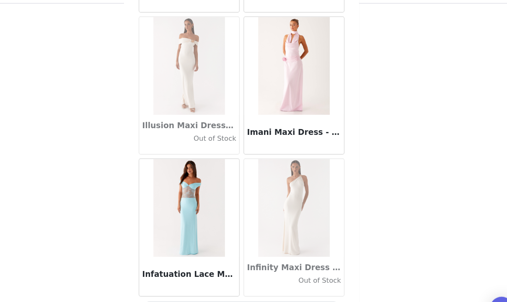
click at [219, 278] on button "Load More" at bounding box center [253, 288] width 176 height 20
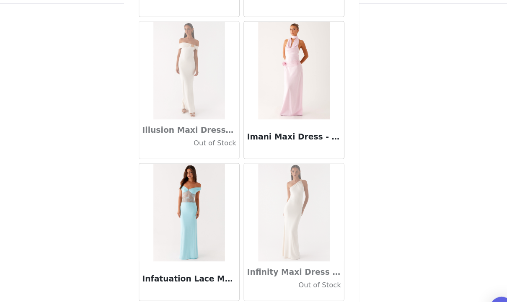
scroll to position [22834, 0]
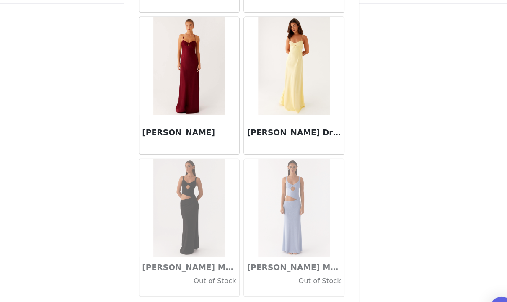
click at [222, 278] on button "Load More" at bounding box center [253, 288] width 176 height 20
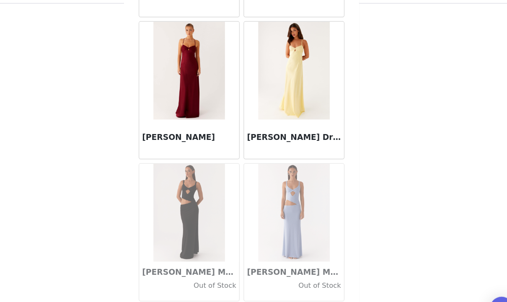
scroll to position [24049, 0]
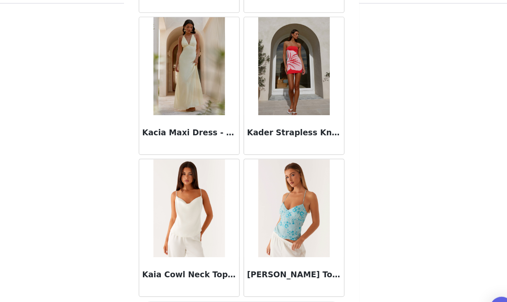
click at [245, 278] on button "Load More" at bounding box center [253, 288] width 176 height 20
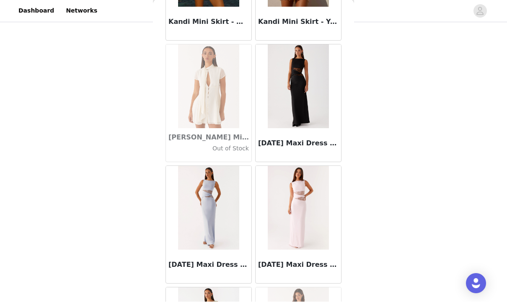
scroll to position [25864, 0]
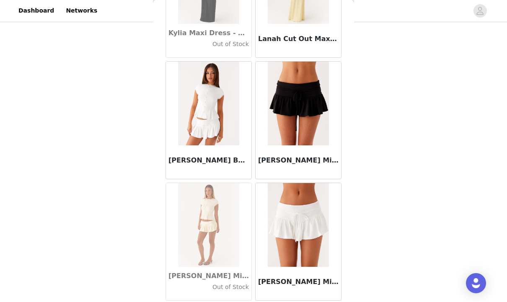
scroll to position [27667, 0]
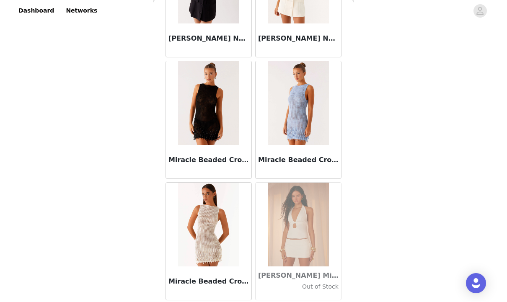
scroll to position [33739, 0]
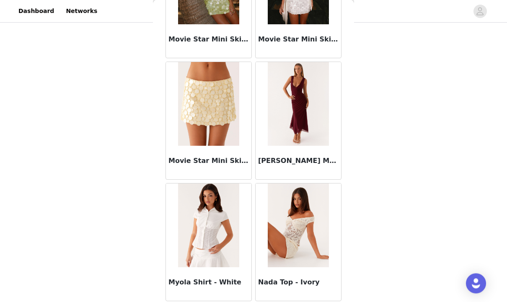
scroll to position [258, 0]
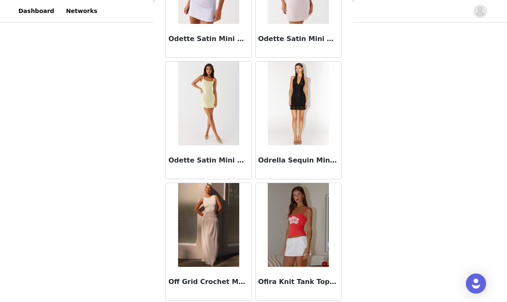
scroll to position [37382, 0]
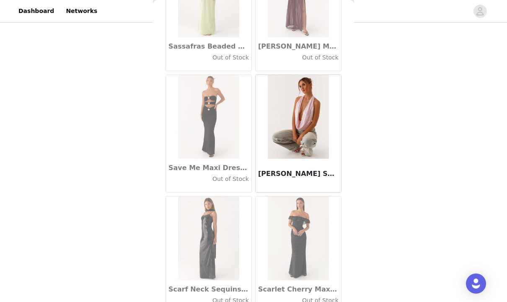
scroll to position [42440, 0]
